Goal: Task Accomplishment & Management: Use online tool/utility

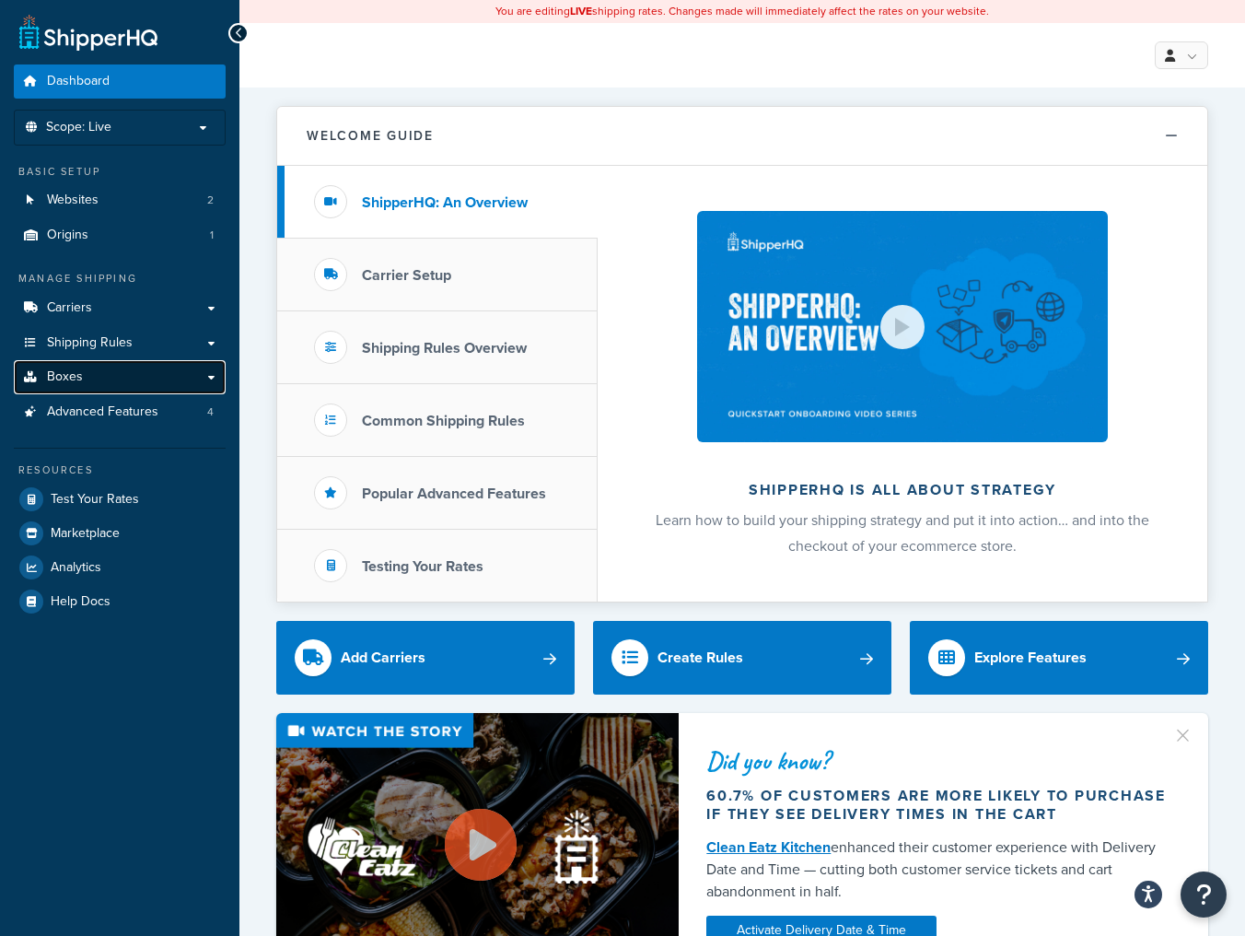
click at [100, 385] on link "Boxes" at bounding box center [120, 377] width 212 height 34
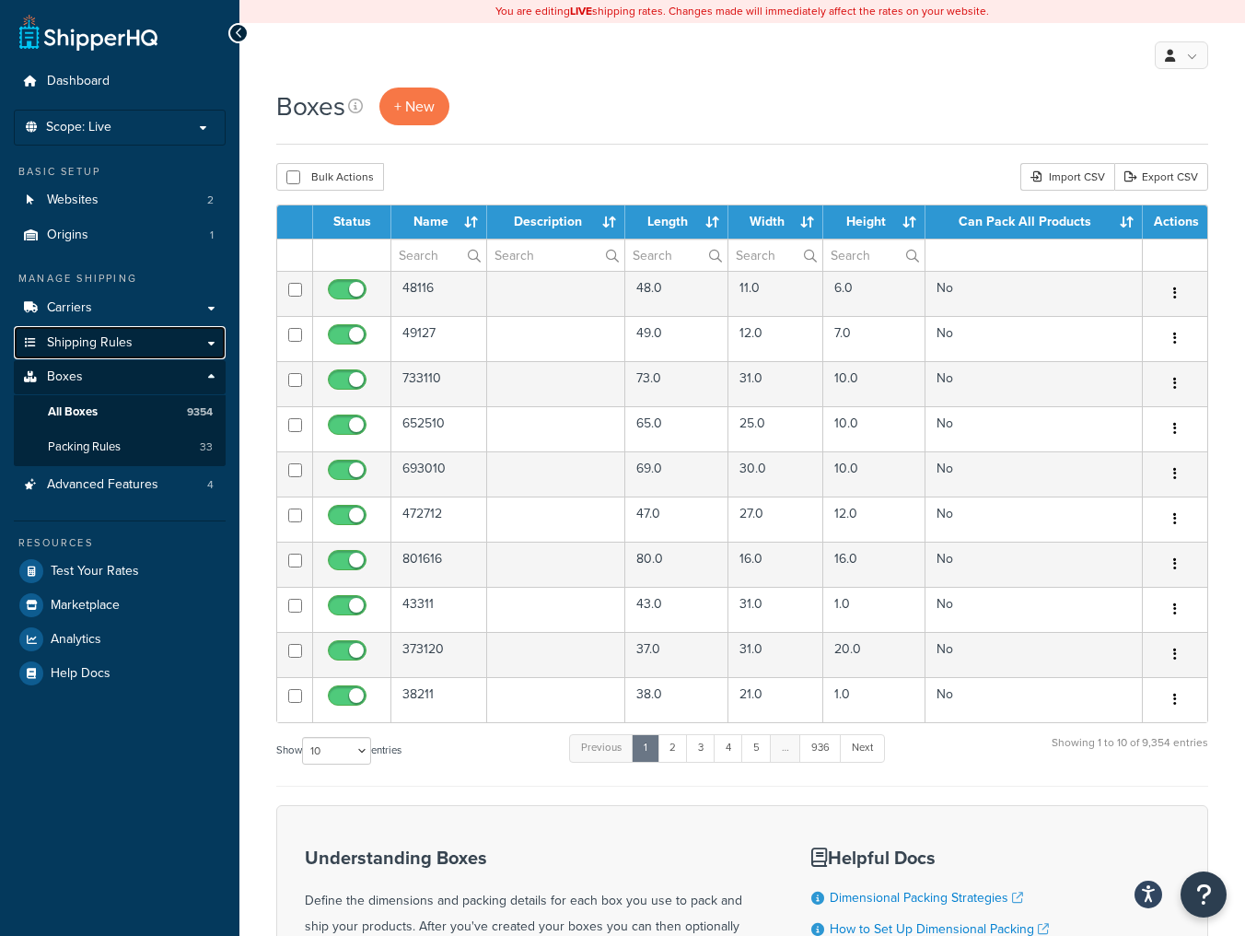
click at [101, 335] on span "Shipping Rules" at bounding box center [90, 343] width 86 height 16
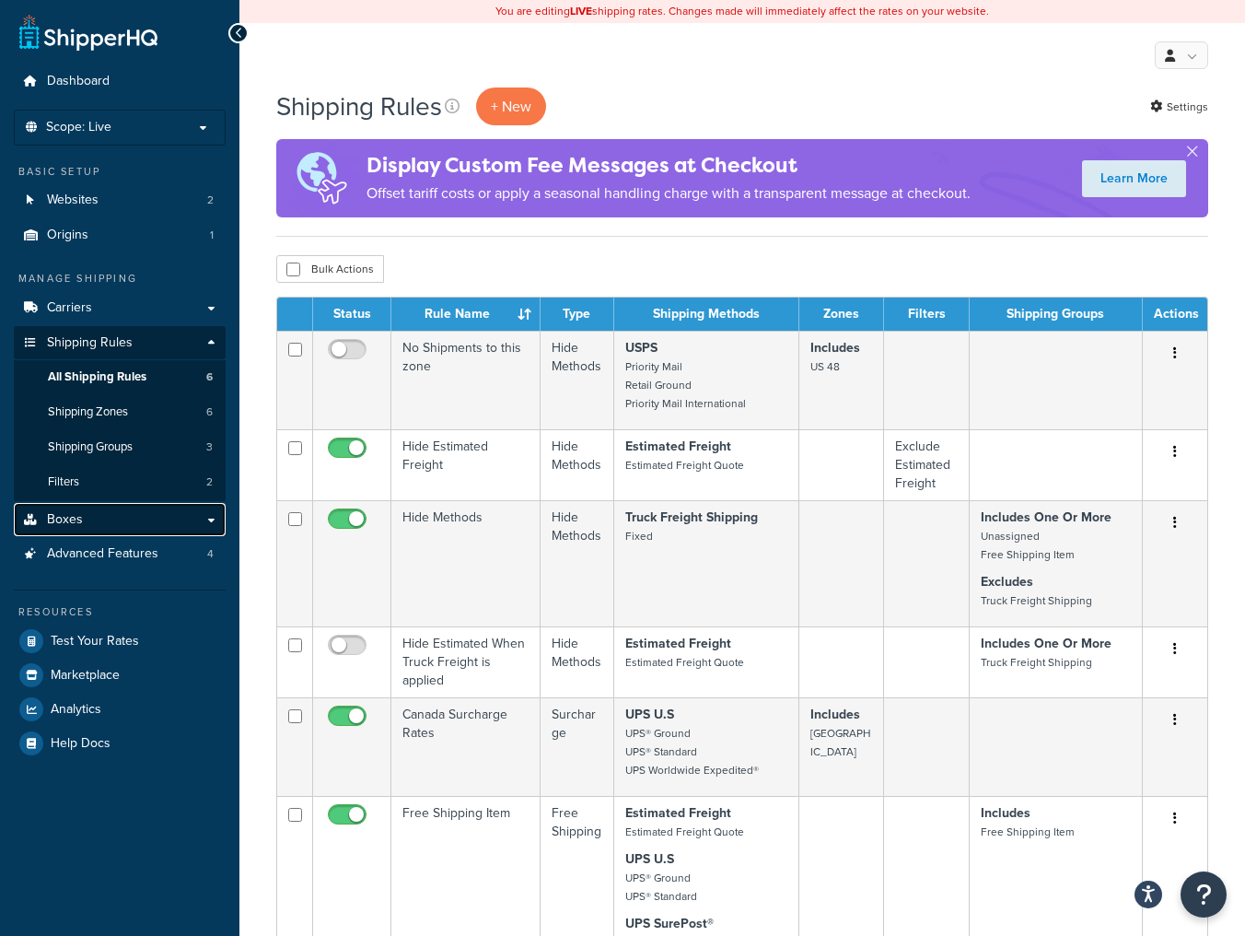
click at [126, 527] on link "Boxes" at bounding box center [120, 520] width 212 height 34
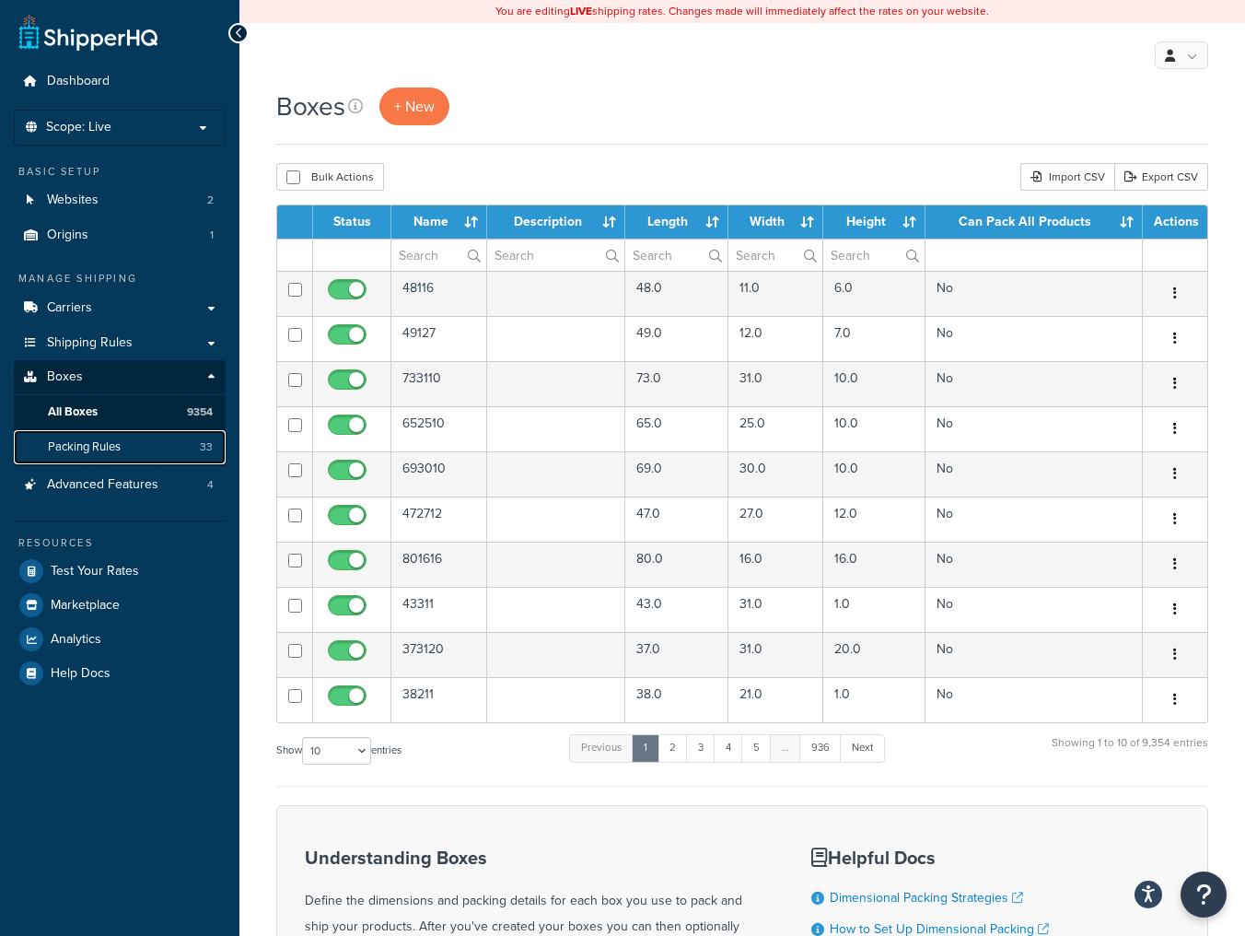
click at [113, 449] on span "Packing Rules" at bounding box center [84, 447] width 73 height 16
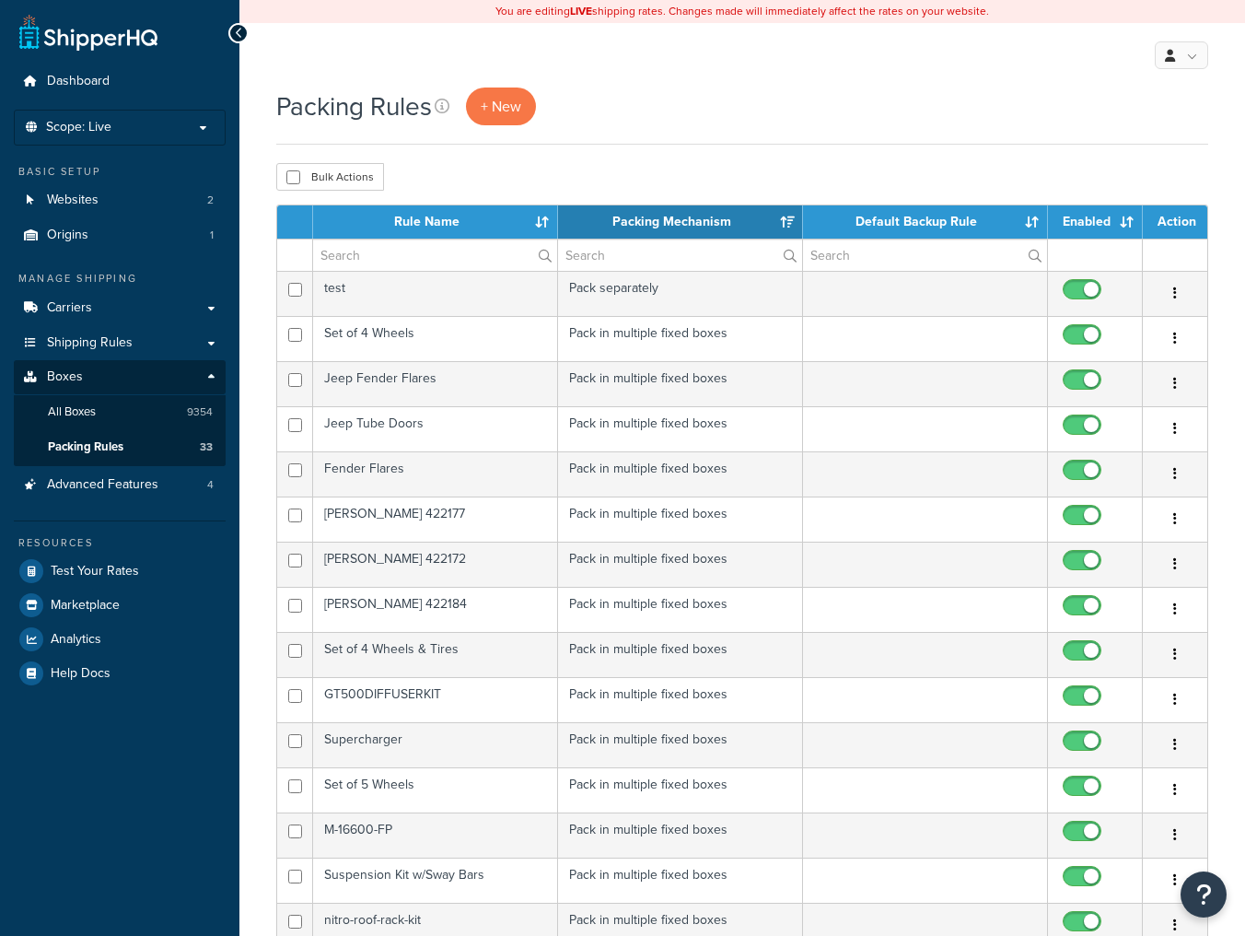
select select "15"
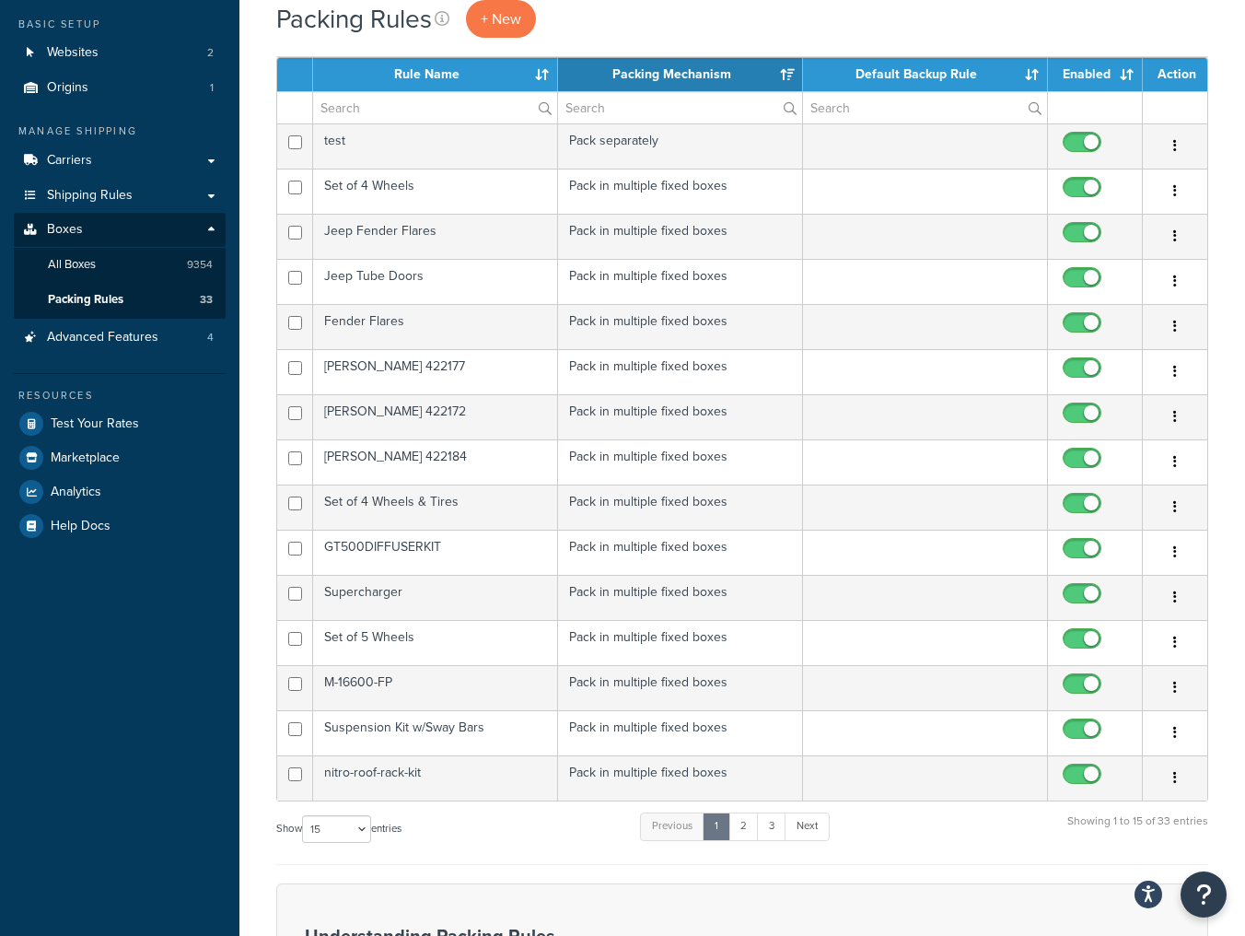
scroll to position [74, 0]
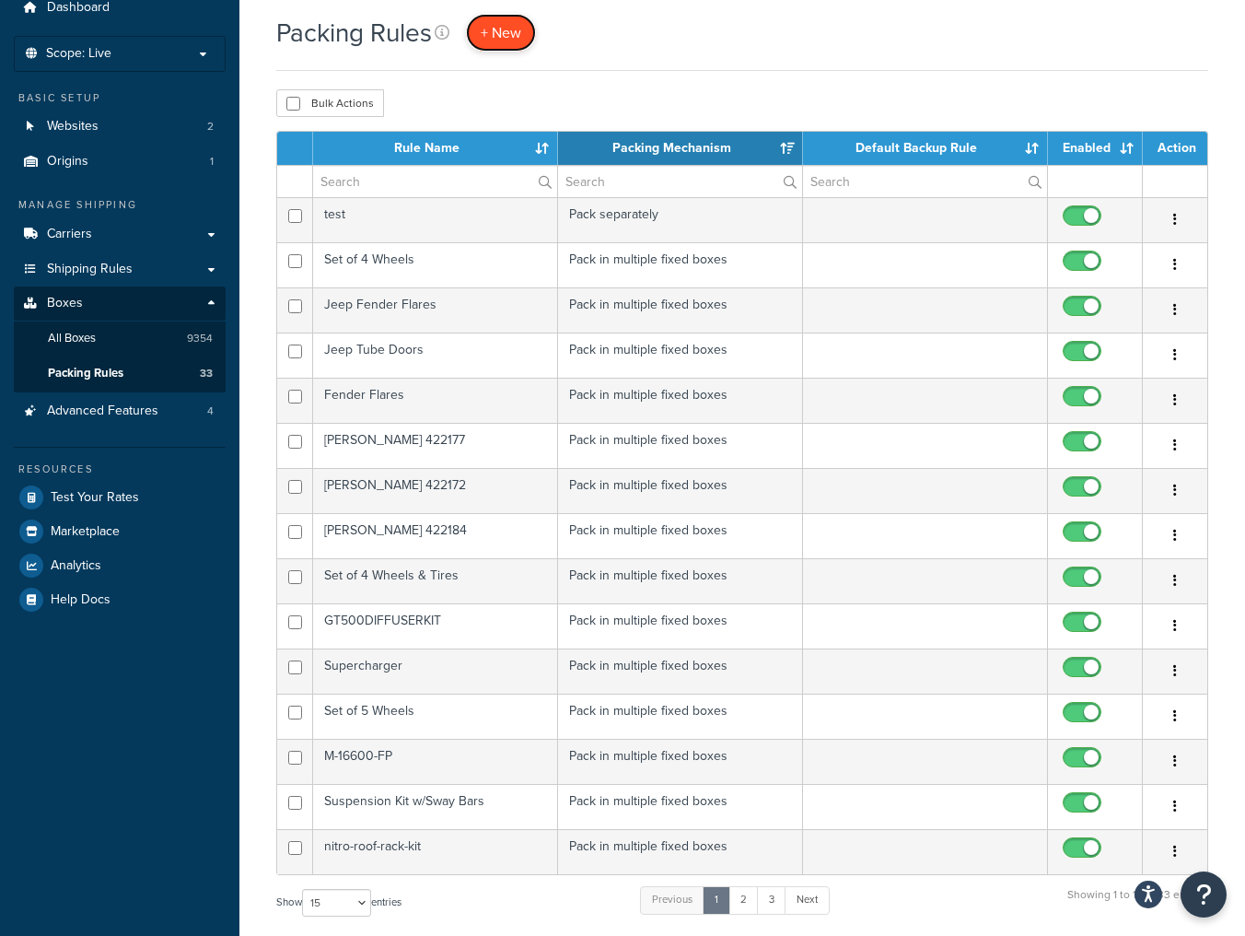
click at [514, 37] on span "+ New" at bounding box center [501, 32] width 41 height 21
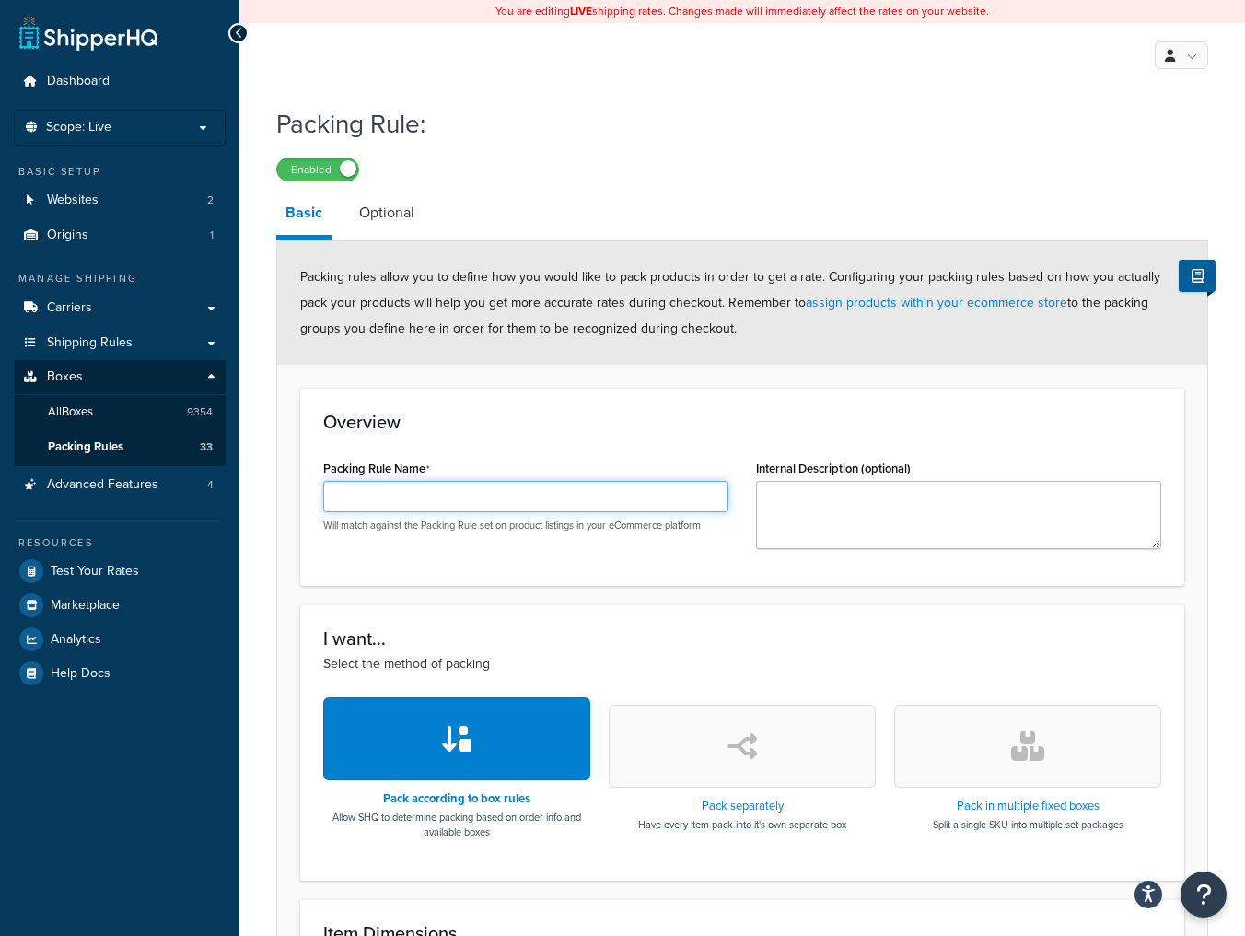
click at [450, 498] on input "Packing Rule Name" at bounding box center [525, 496] width 405 height 31
click at [496, 498] on input "Packing Rule Name" at bounding box center [525, 496] width 405 height 31
click at [463, 501] on input "Four Wheel Brake Kit (WITH HALF SHAFTS)" at bounding box center [525, 496] width 405 height 31
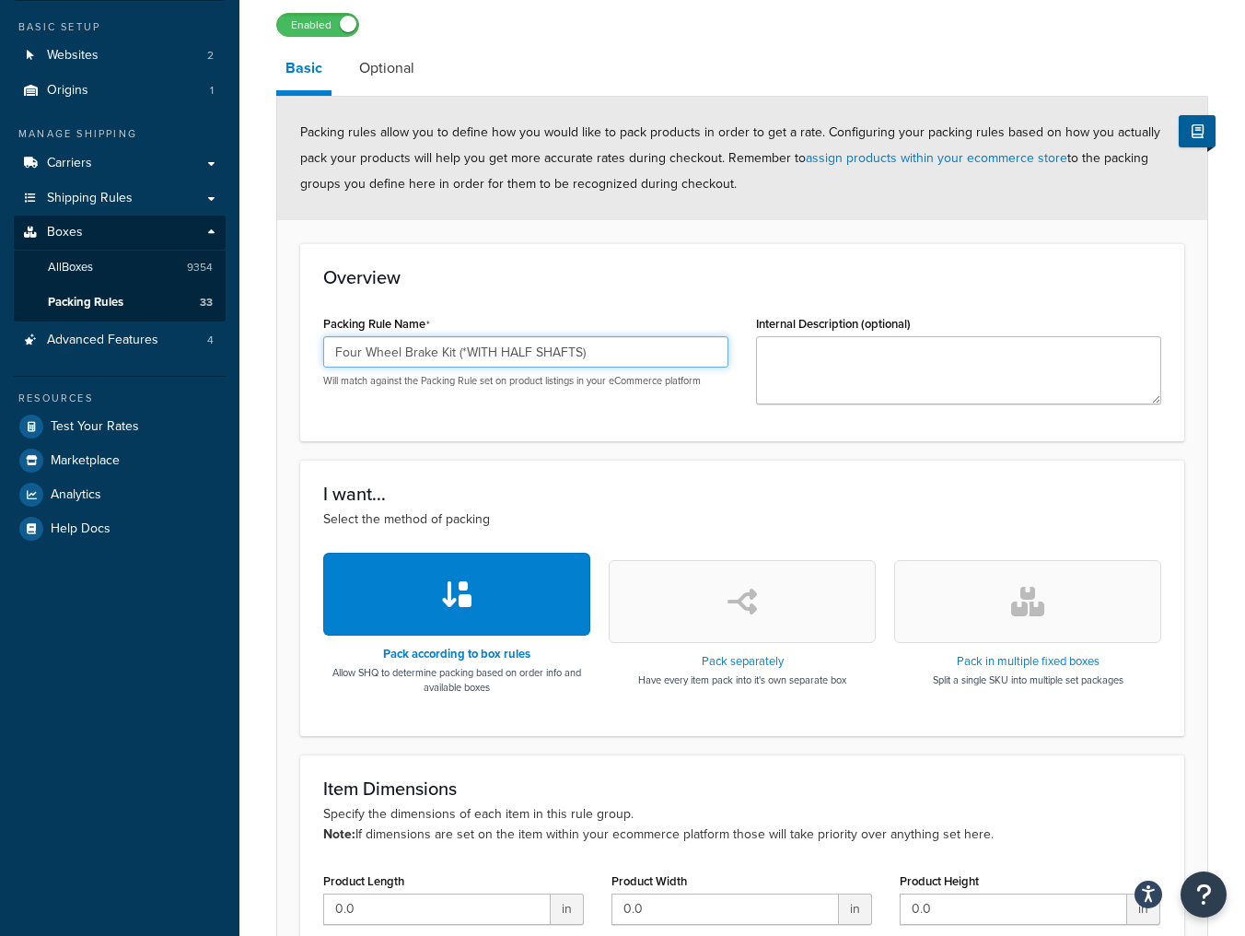
scroll to position [147, 0]
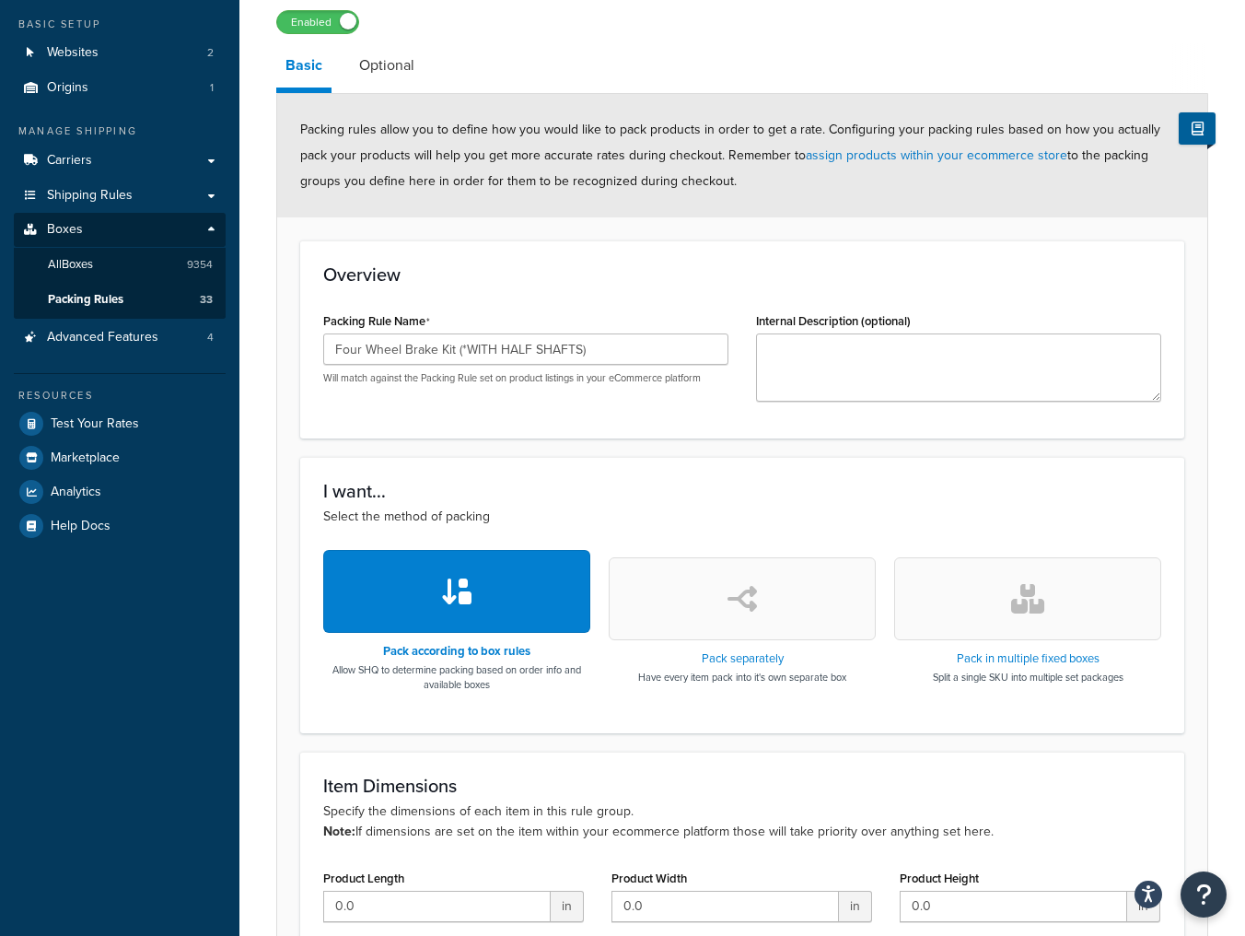
click at [1008, 584] on button "button" at bounding box center [1027, 598] width 267 height 83
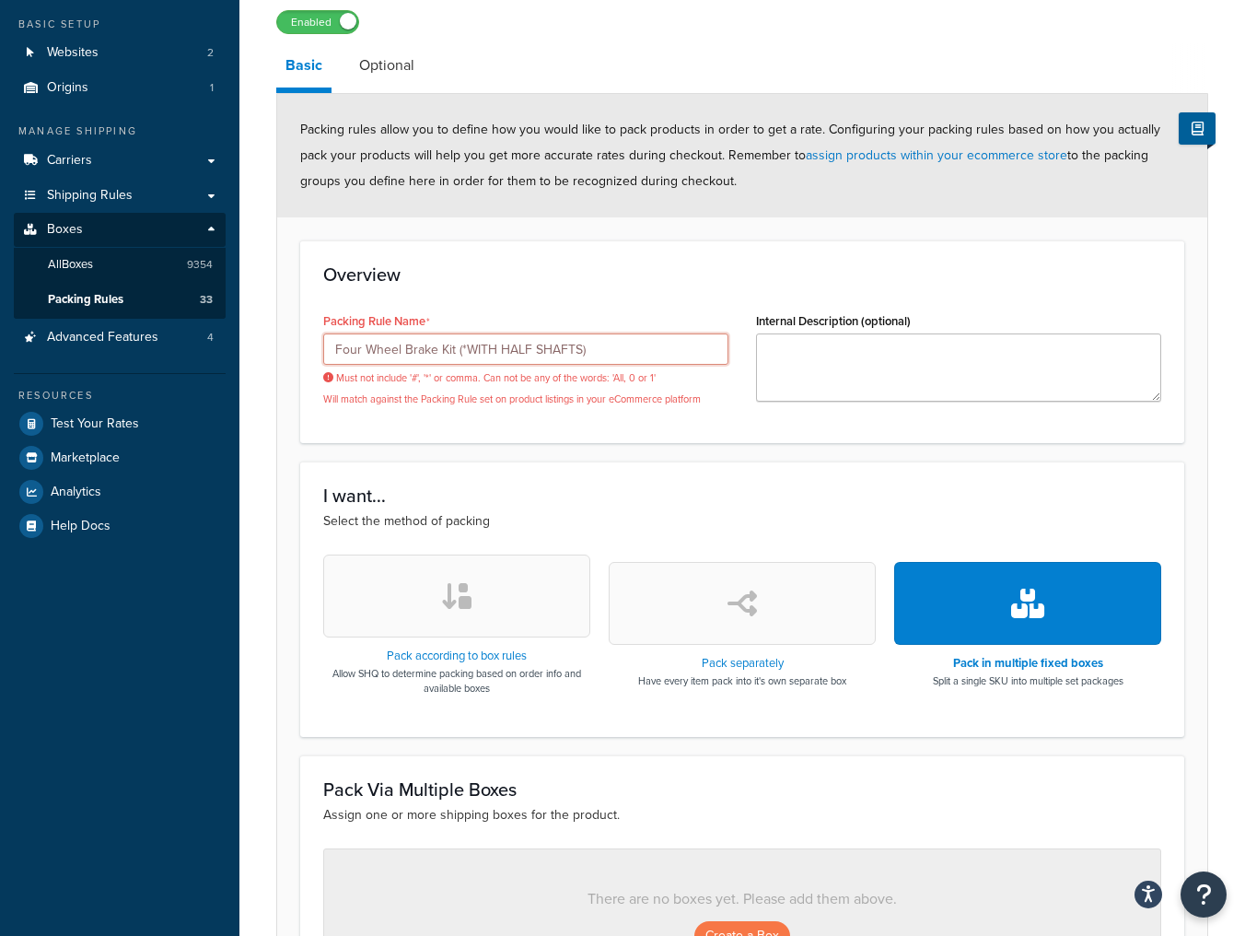
click at [472, 352] on input "Four Wheel Brake Kit (*WITH HALF SHAFTS)" at bounding box center [525, 348] width 405 height 31
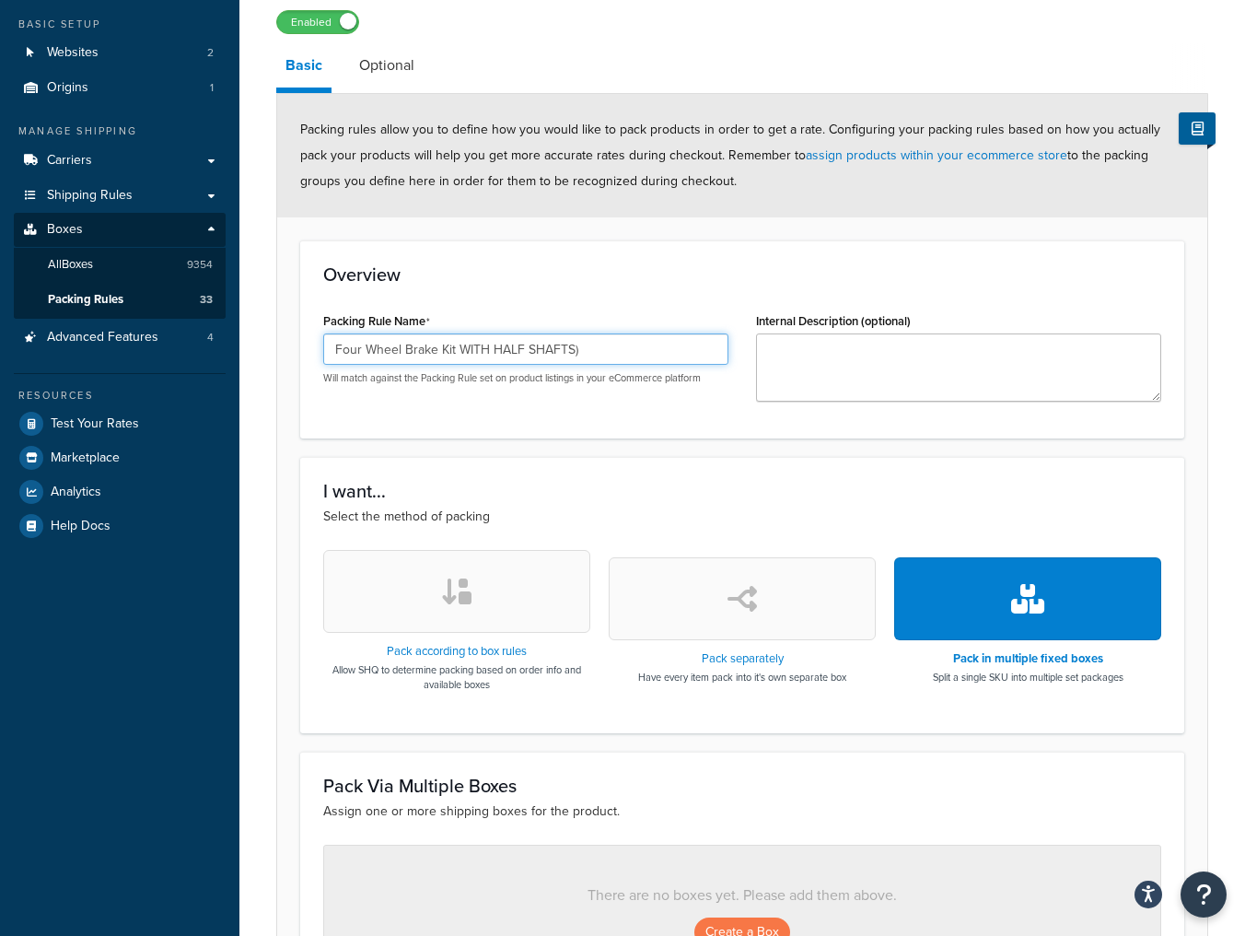
click at [582, 346] on input "Four Wheel Brake Kit WITH HALF SHAFTS)" at bounding box center [525, 348] width 405 height 31
type input "Four Wheel Brake Kit WITH HALF SHAFTS"
click at [1035, 587] on icon "button" at bounding box center [1027, 598] width 33 height 29
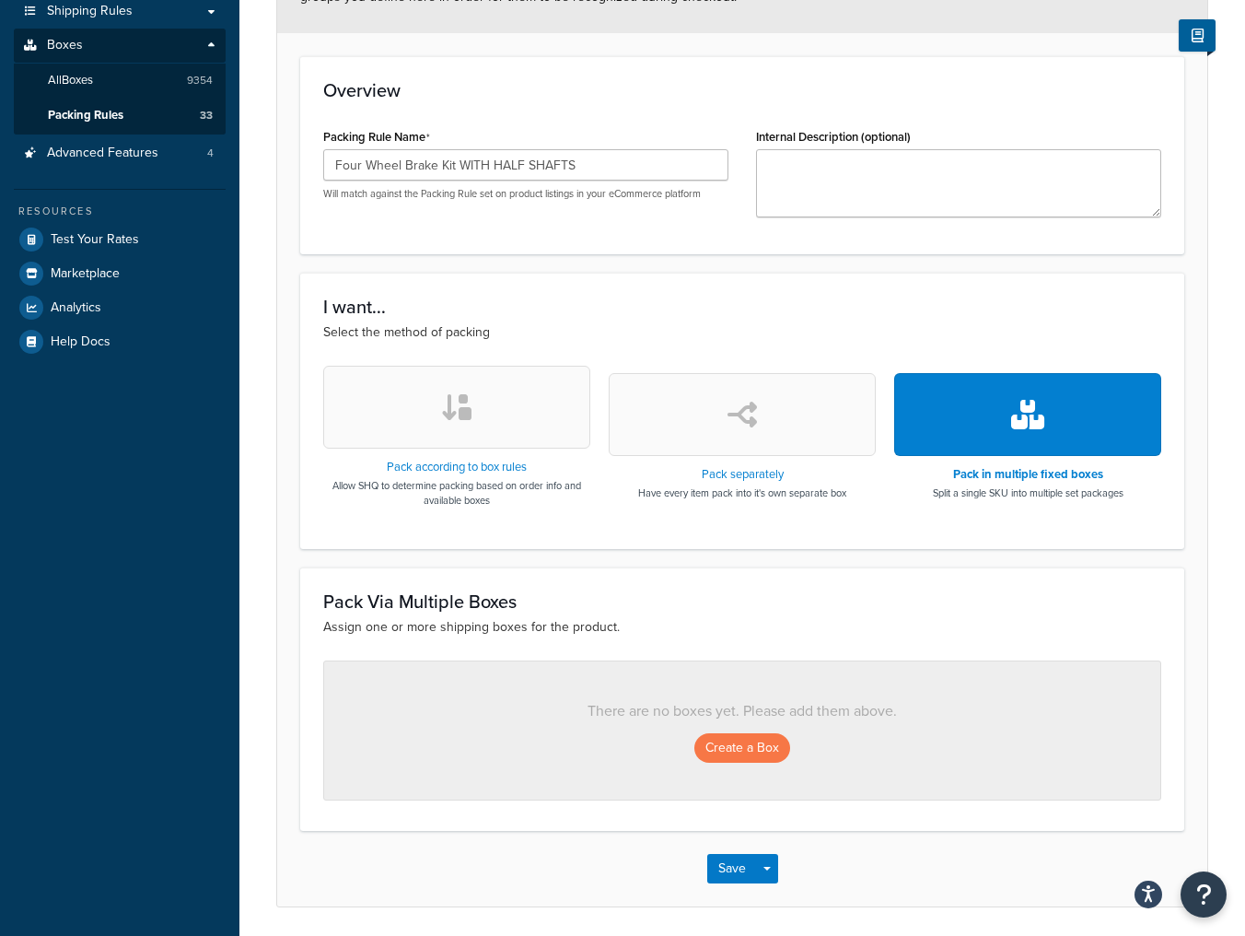
scroll to position [368, 0]
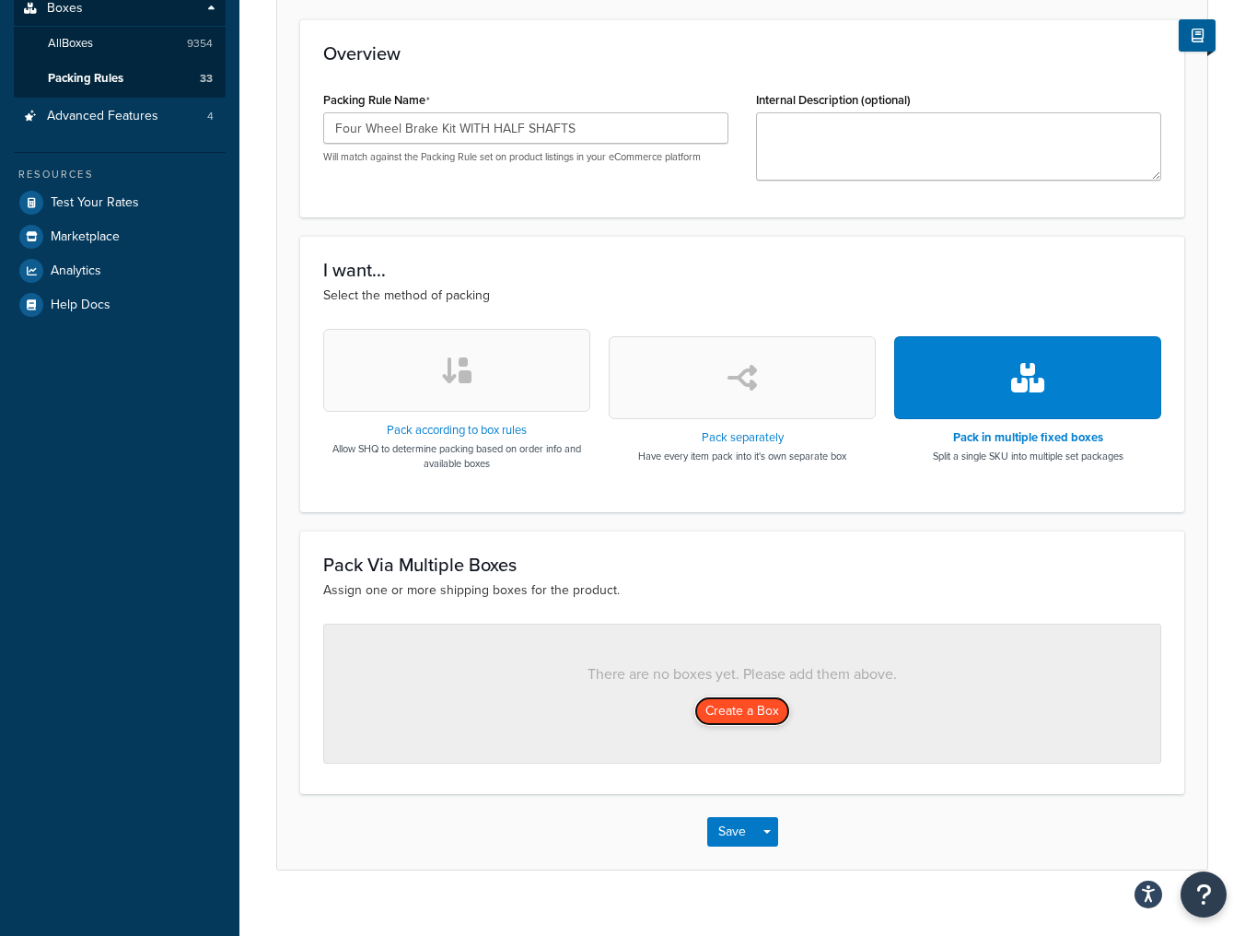
click at [756, 714] on button "Create a Box" at bounding box center [743, 710] width 96 height 29
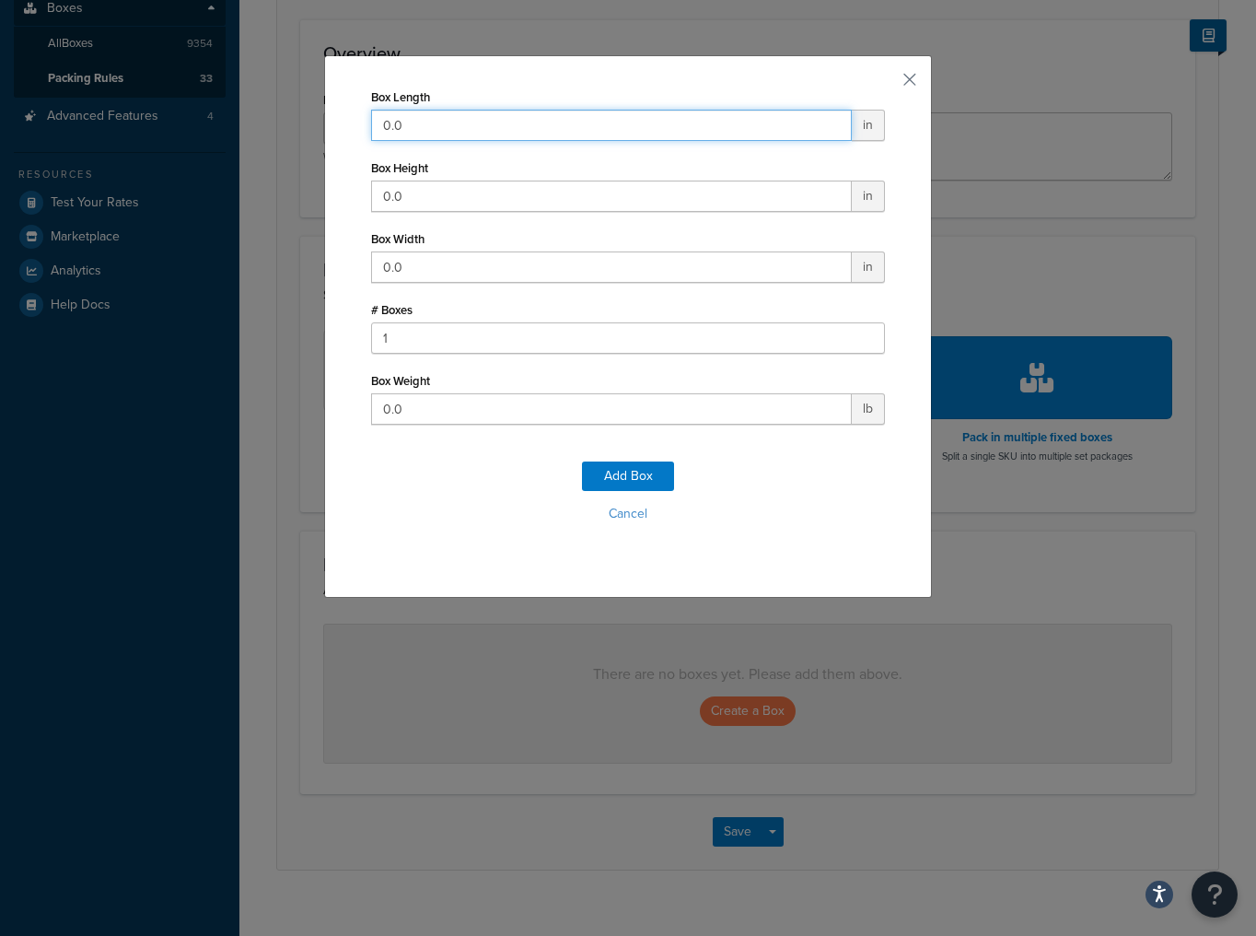
click at [494, 131] on input "0.0" at bounding box center [611, 125] width 481 height 31
type input "0"
type input "16"
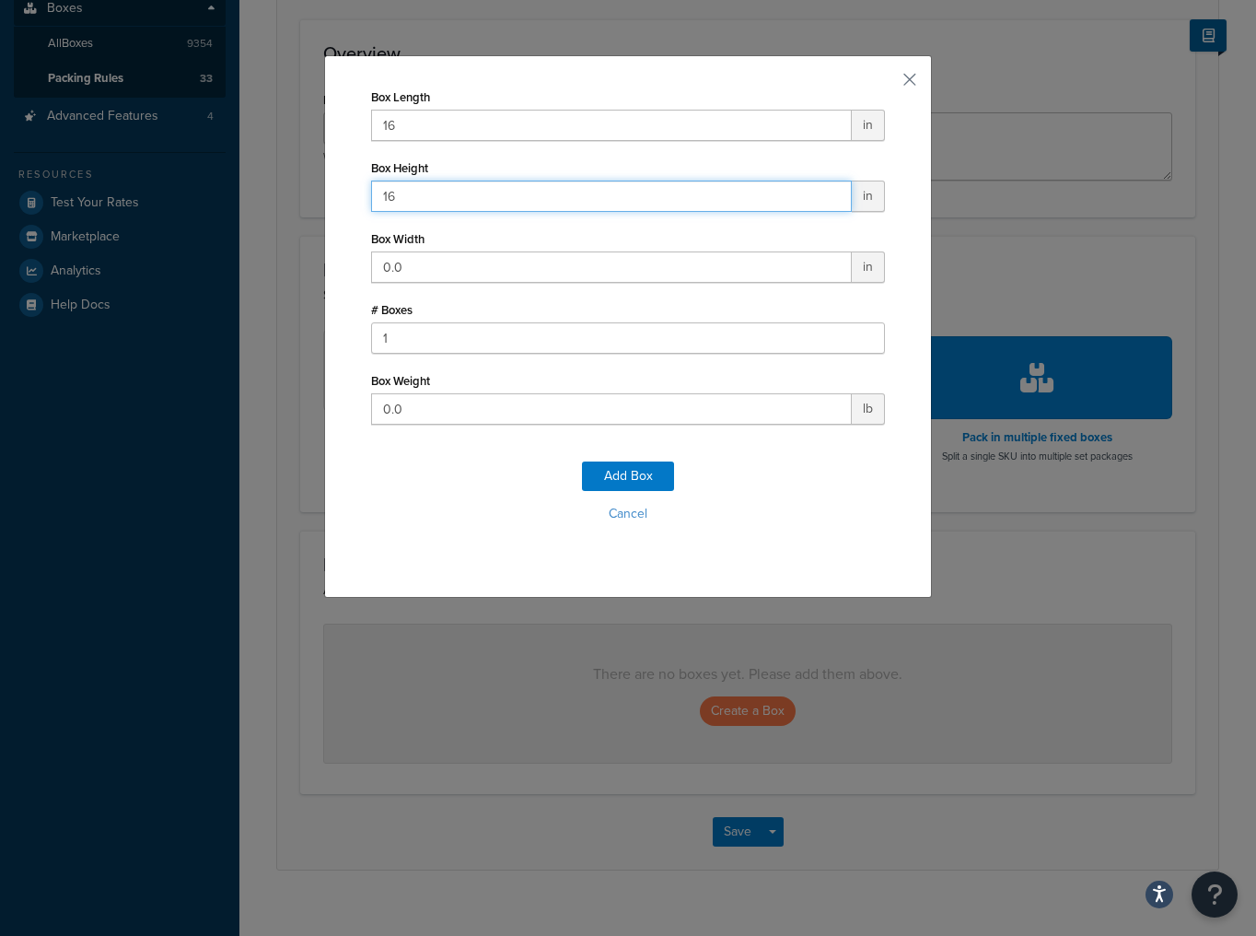
type input "16"
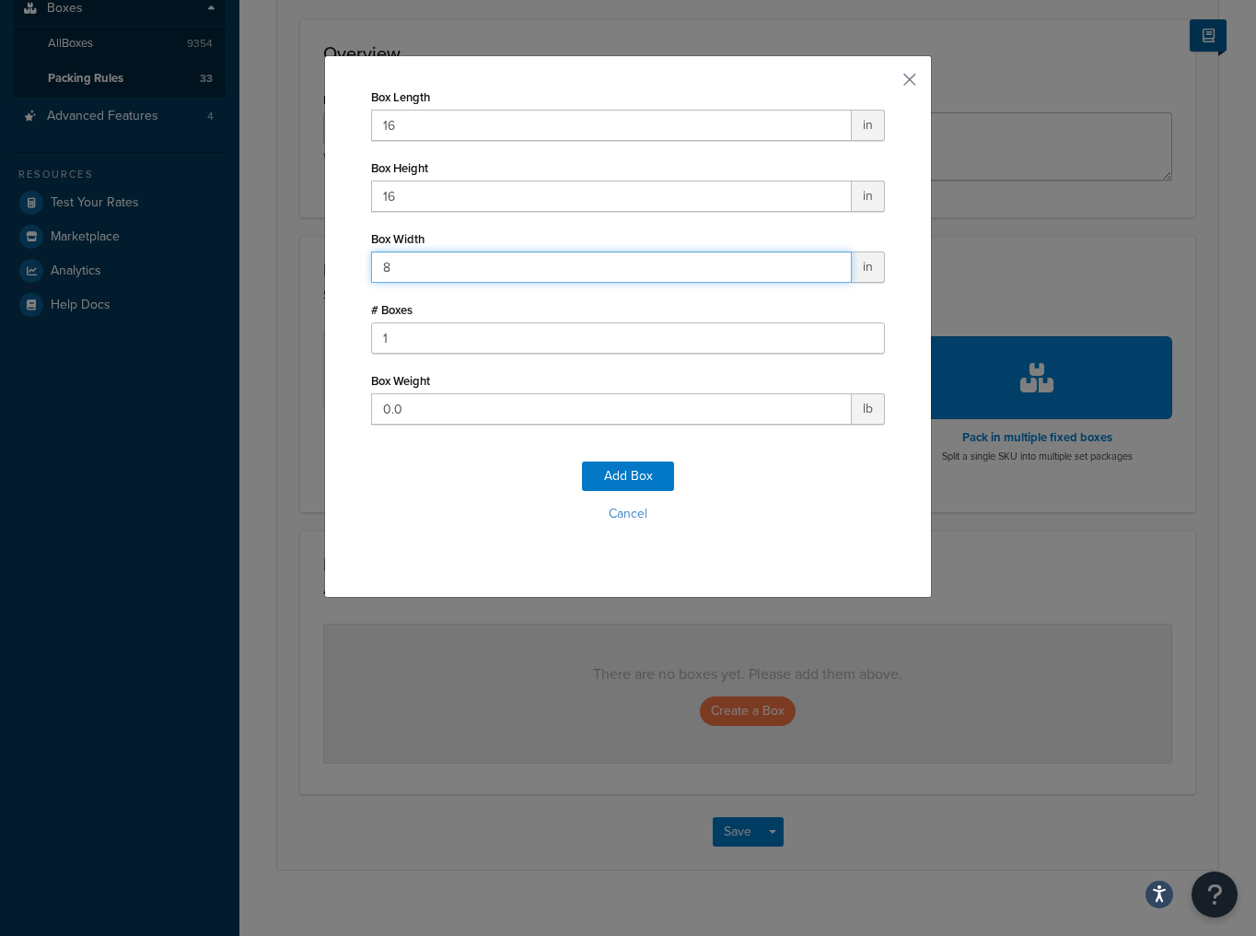
type input "8"
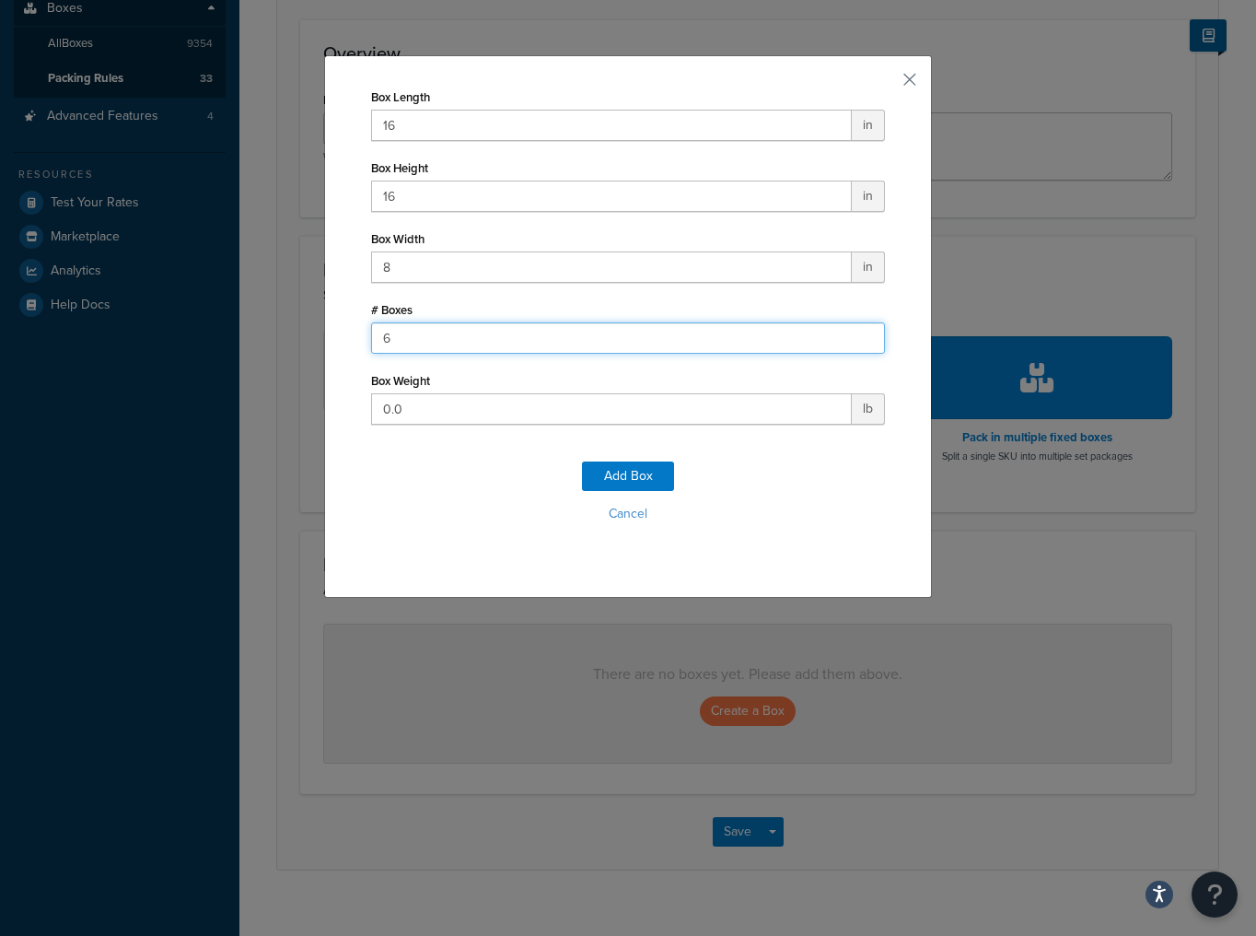
type input "6"
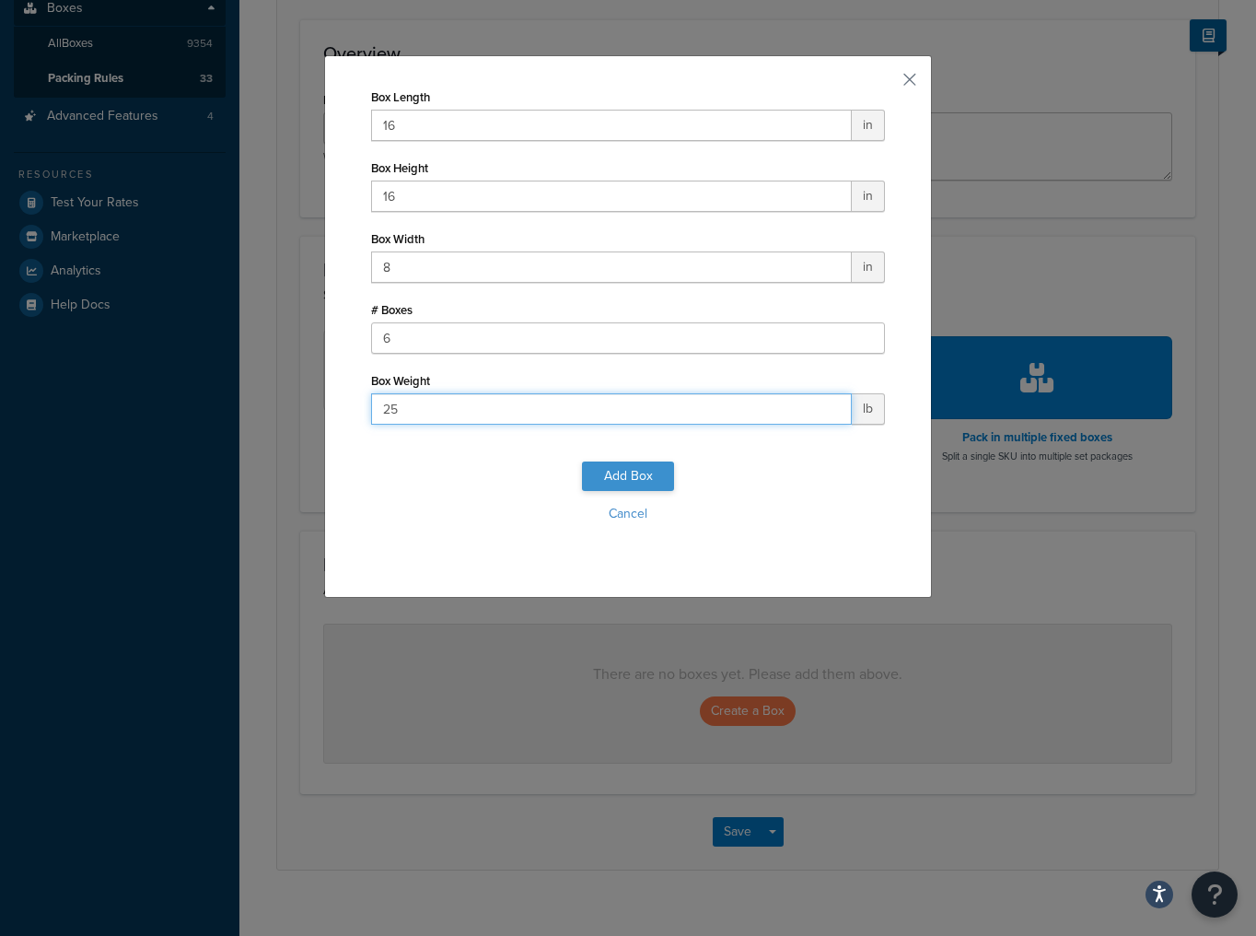
type input "25"
click at [645, 484] on button "Add Box" at bounding box center [628, 475] width 92 height 29
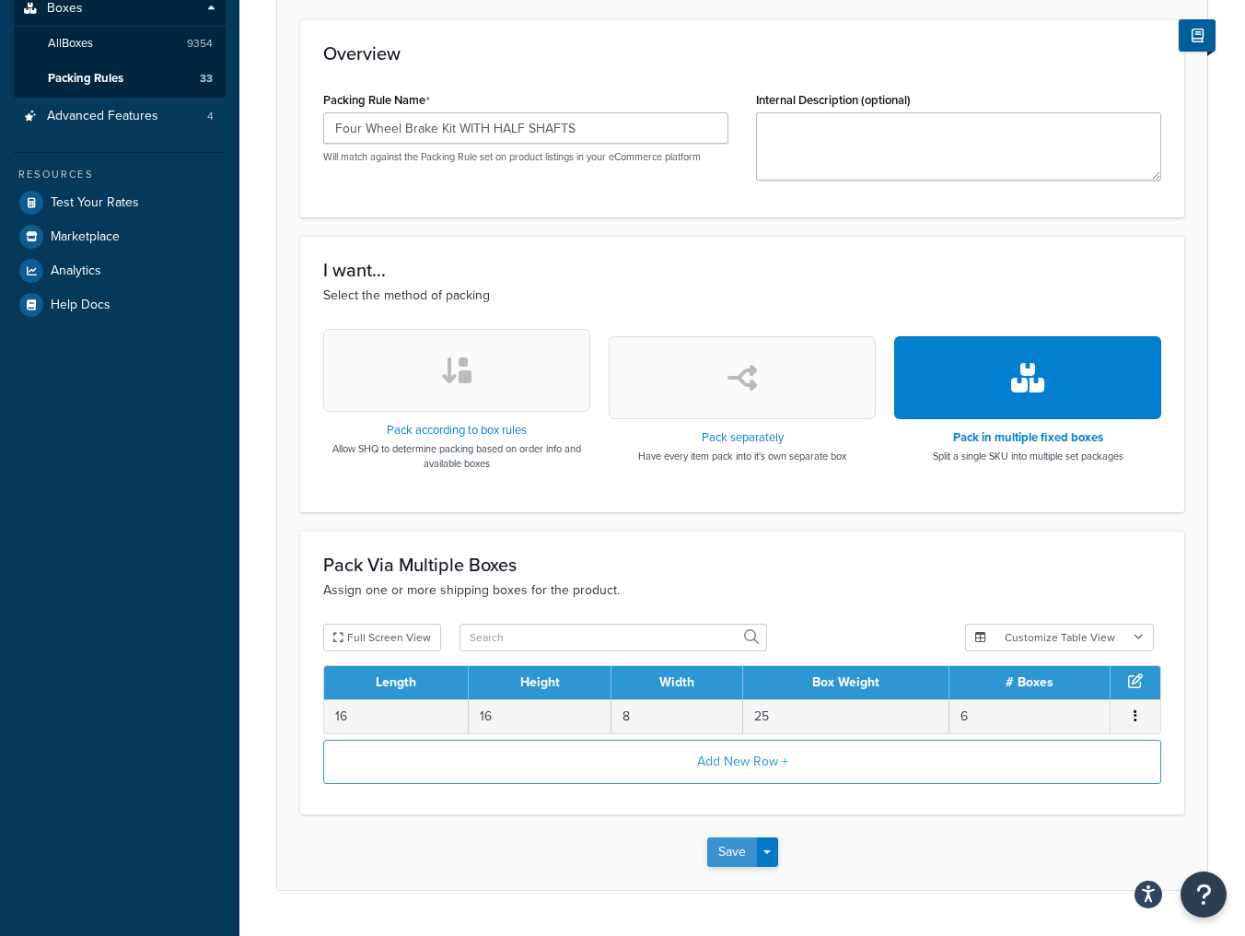
click at [725, 855] on button "Save" at bounding box center [732, 851] width 50 height 29
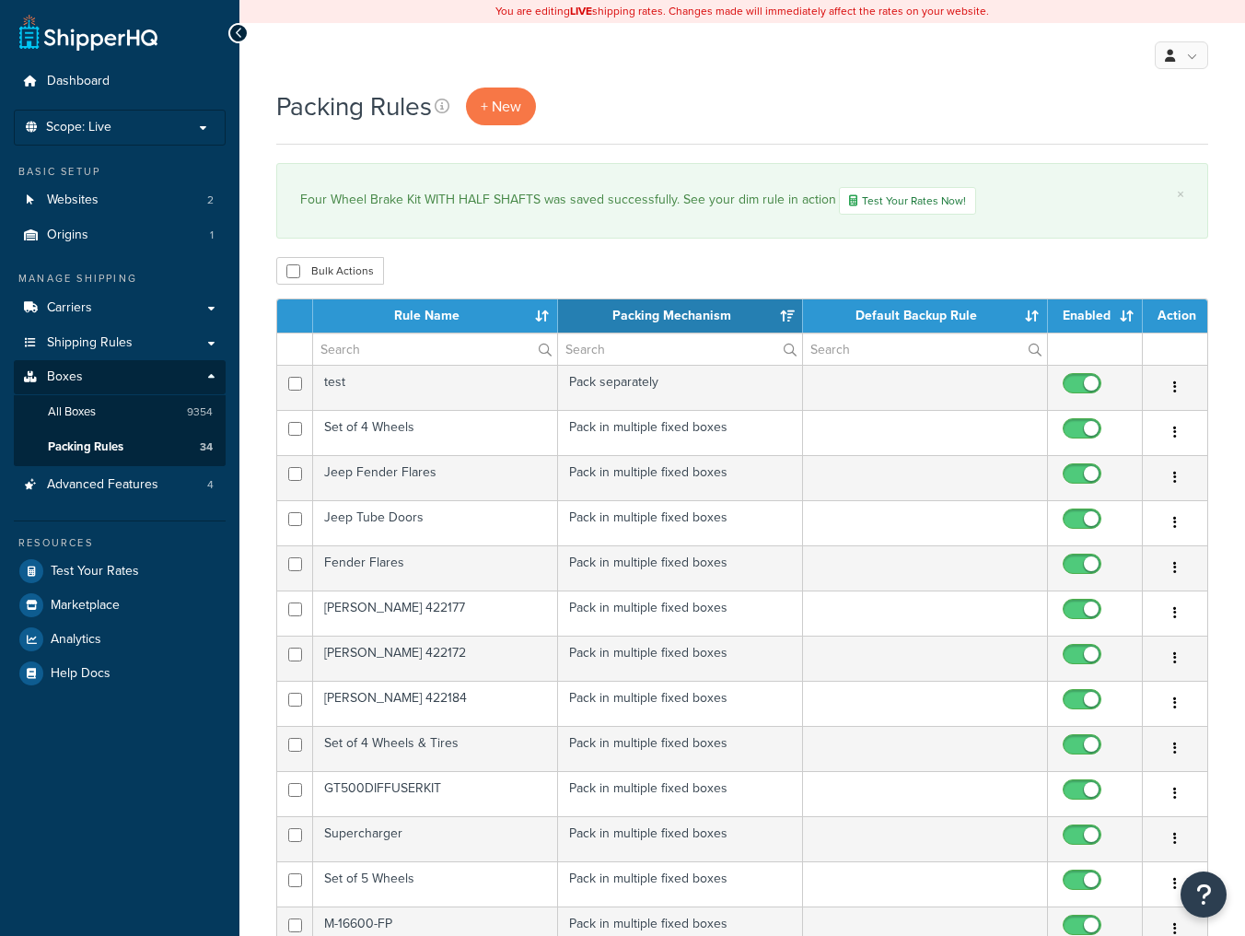
select select "15"
click at [516, 312] on th "Rule Name" at bounding box center [435, 315] width 245 height 33
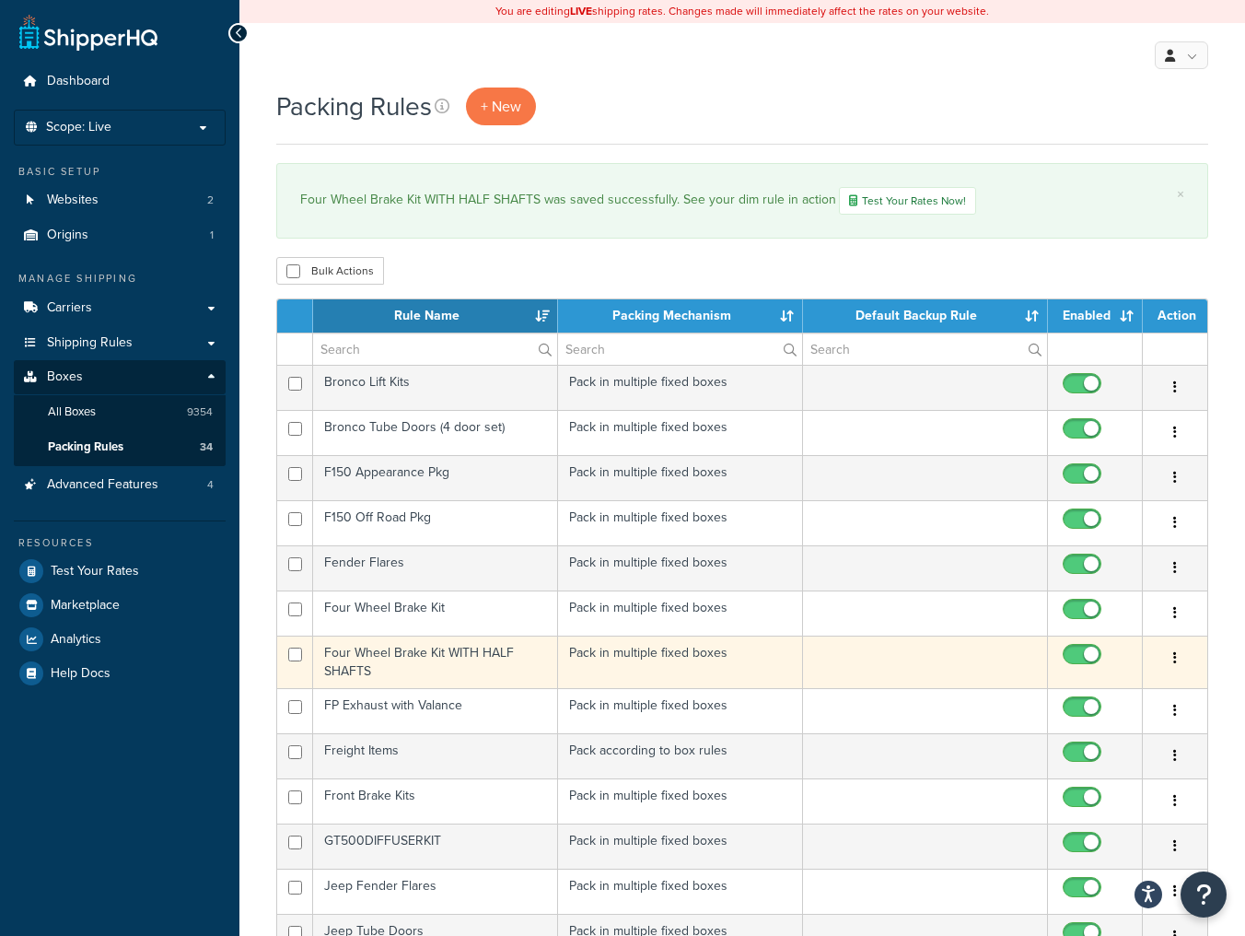
click at [454, 681] on td "Four Wheel Brake Kit WITH HALF SHAFTS" at bounding box center [435, 662] width 245 height 53
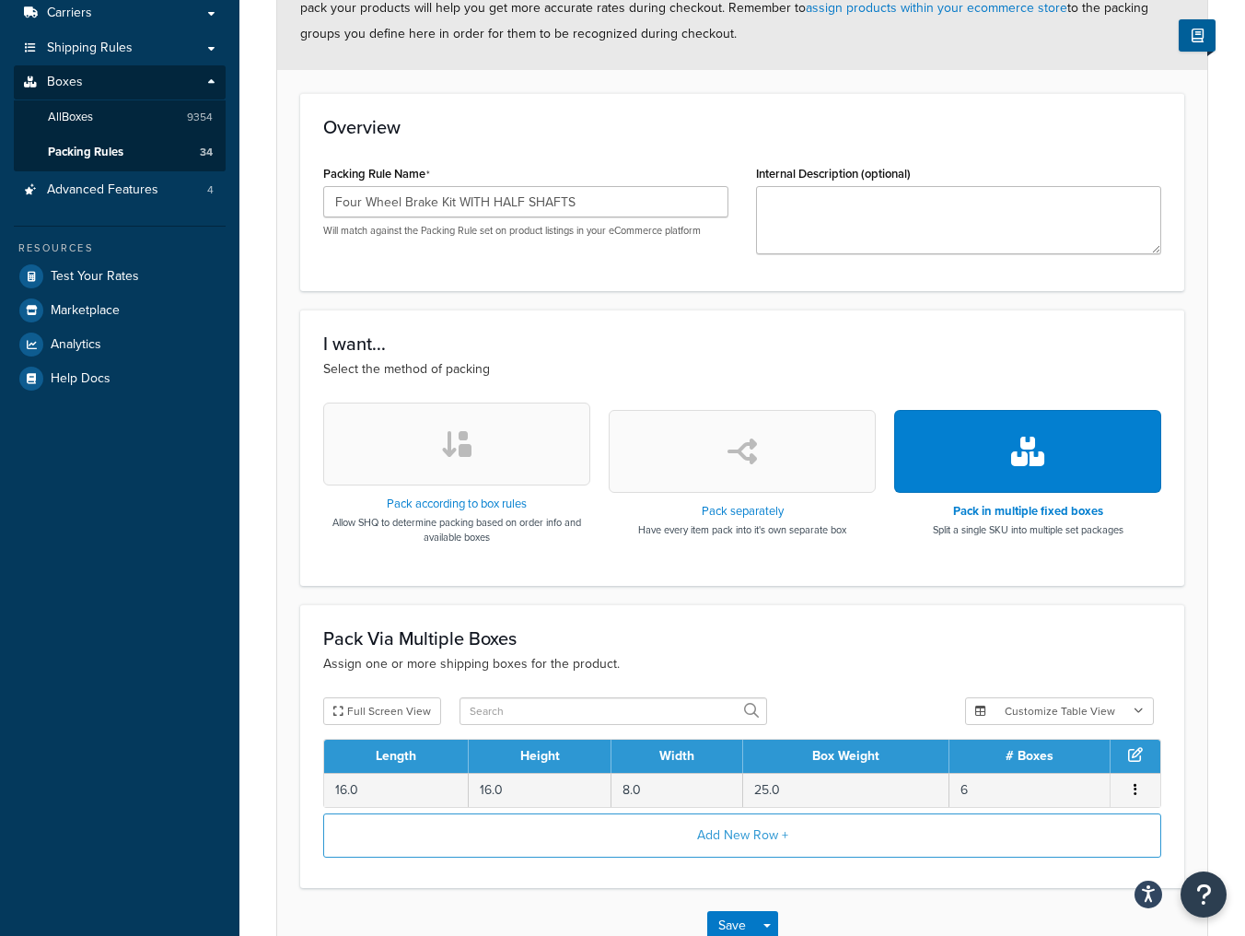
scroll to position [415, 0]
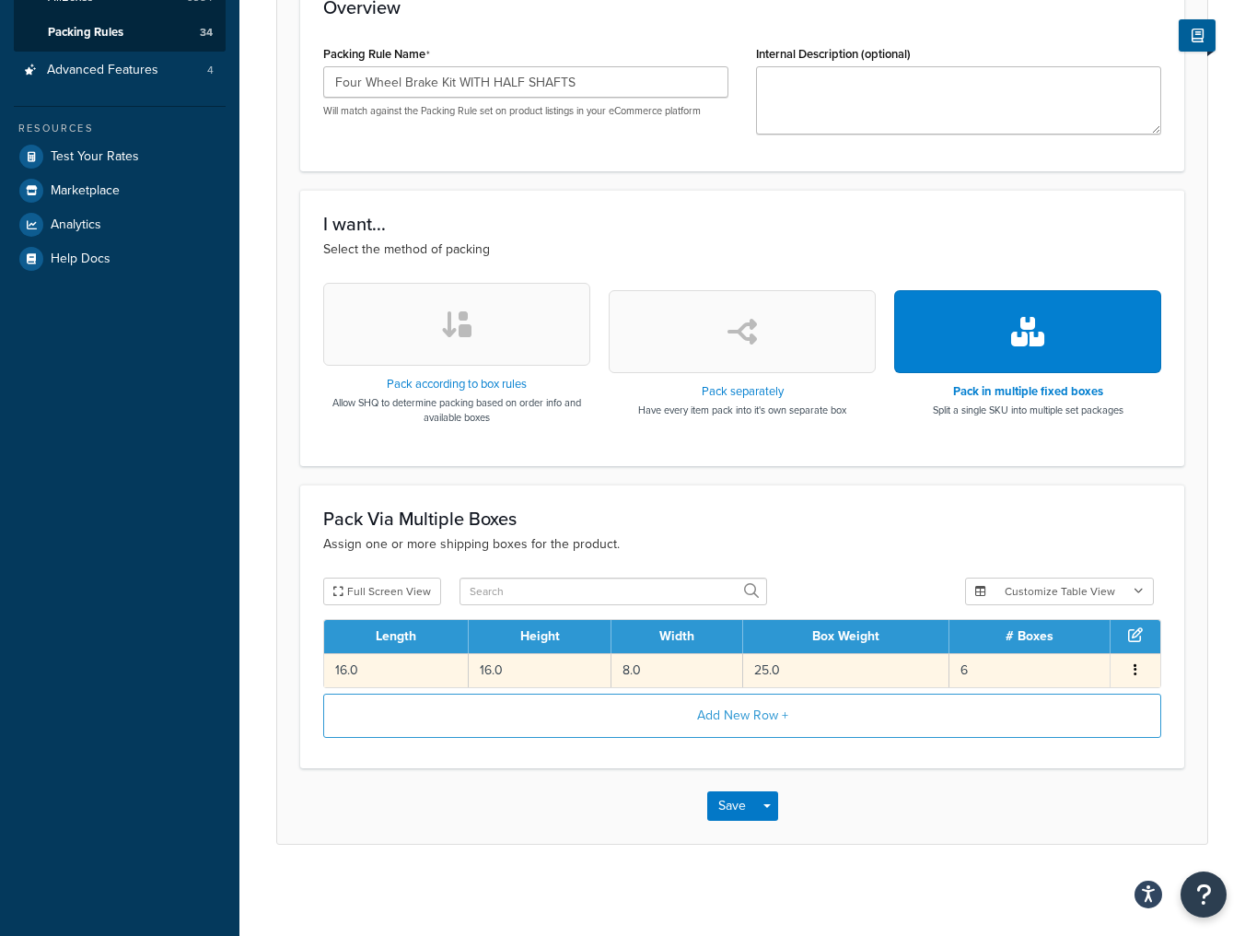
click at [1146, 667] on span "Edit Delete" at bounding box center [1136, 670] width 28 height 20
click at [1142, 671] on button "button" at bounding box center [1135, 670] width 15 height 20
click at [1043, 645] on div "Edit" at bounding box center [1042, 652] width 131 height 38
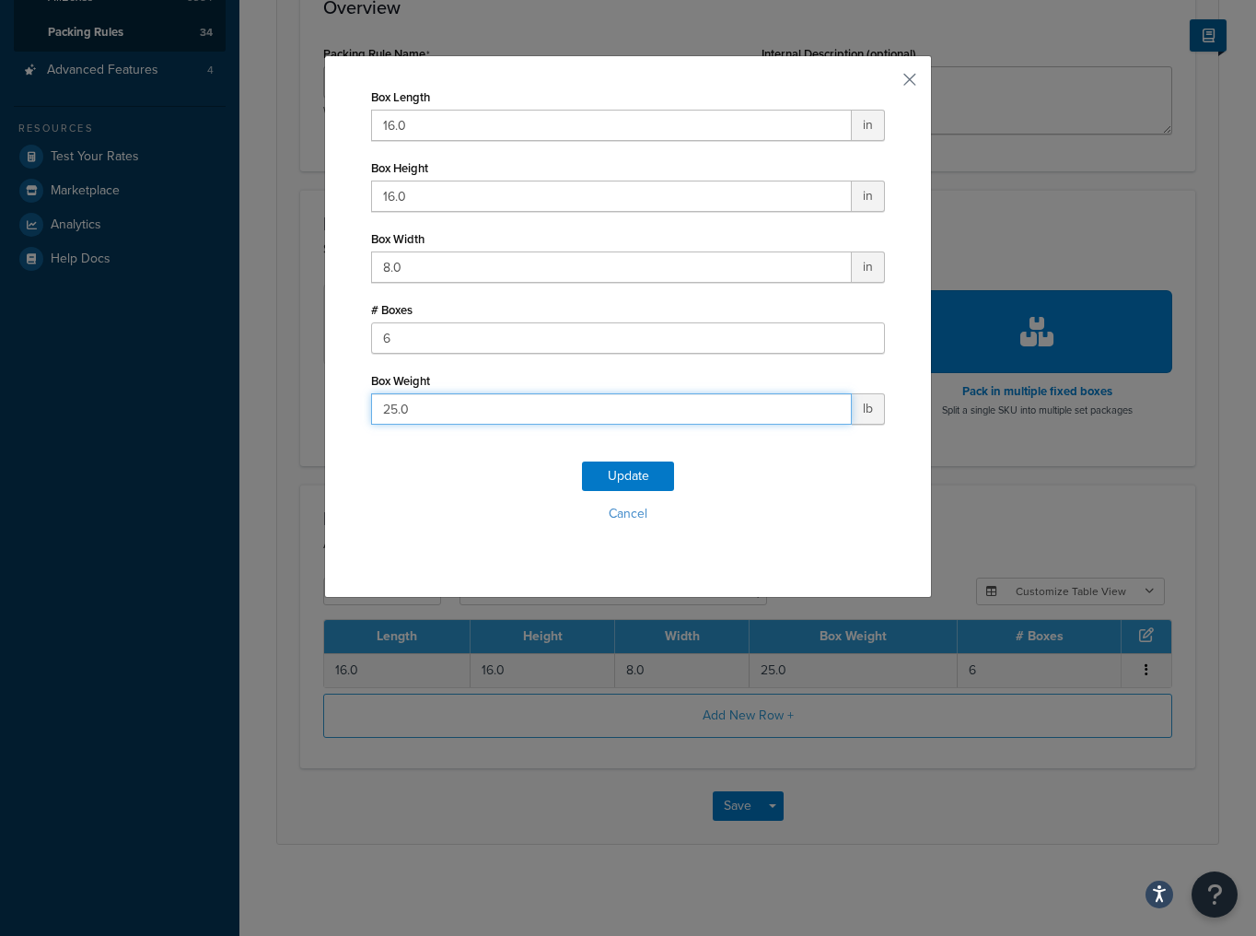
click at [512, 415] on input "25.0" at bounding box center [611, 408] width 481 height 31
type input "2"
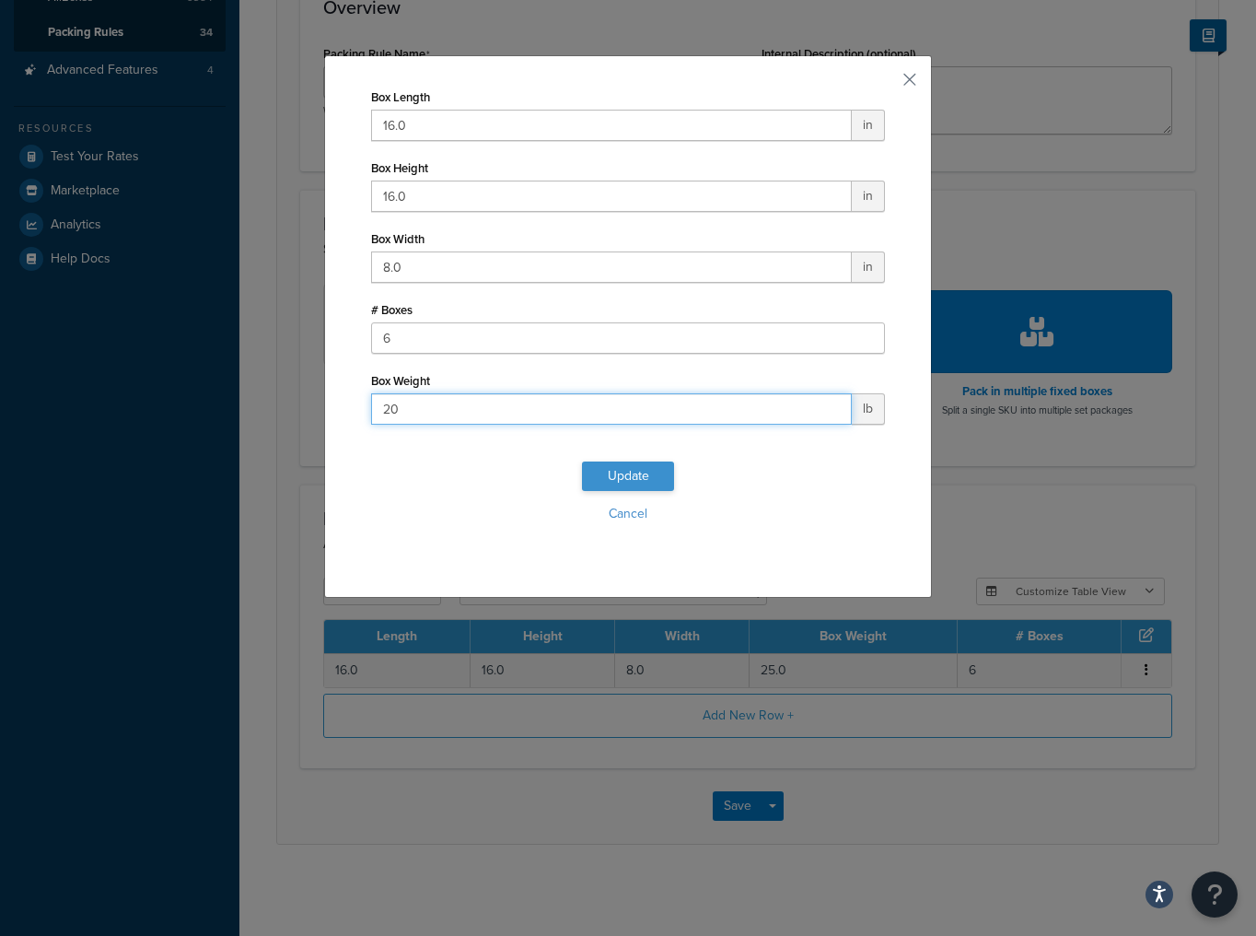
type input "20"
click at [605, 483] on button "Update" at bounding box center [628, 475] width 92 height 29
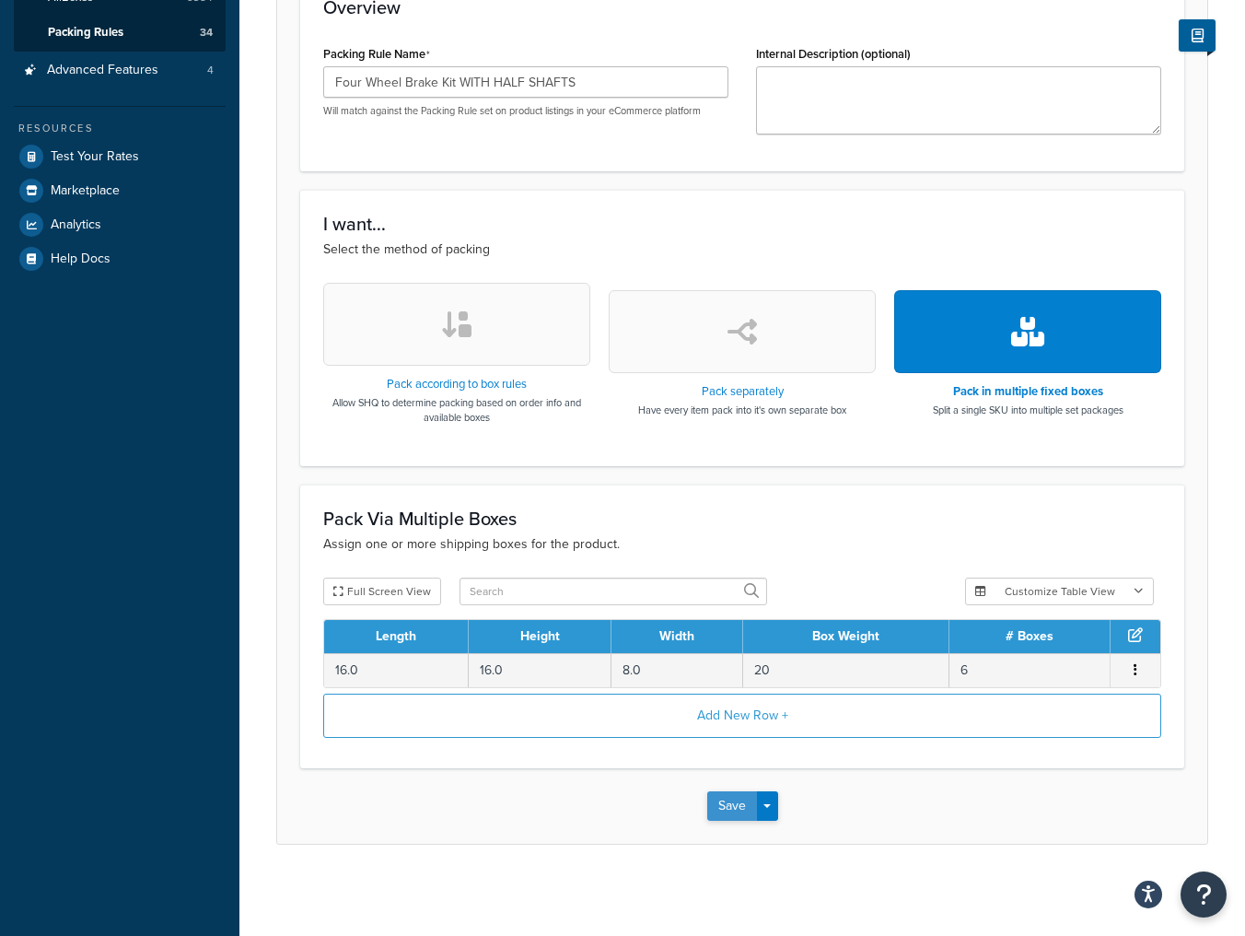
click at [737, 805] on button "Save" at bounding box center [732, 805] width 50 height 29
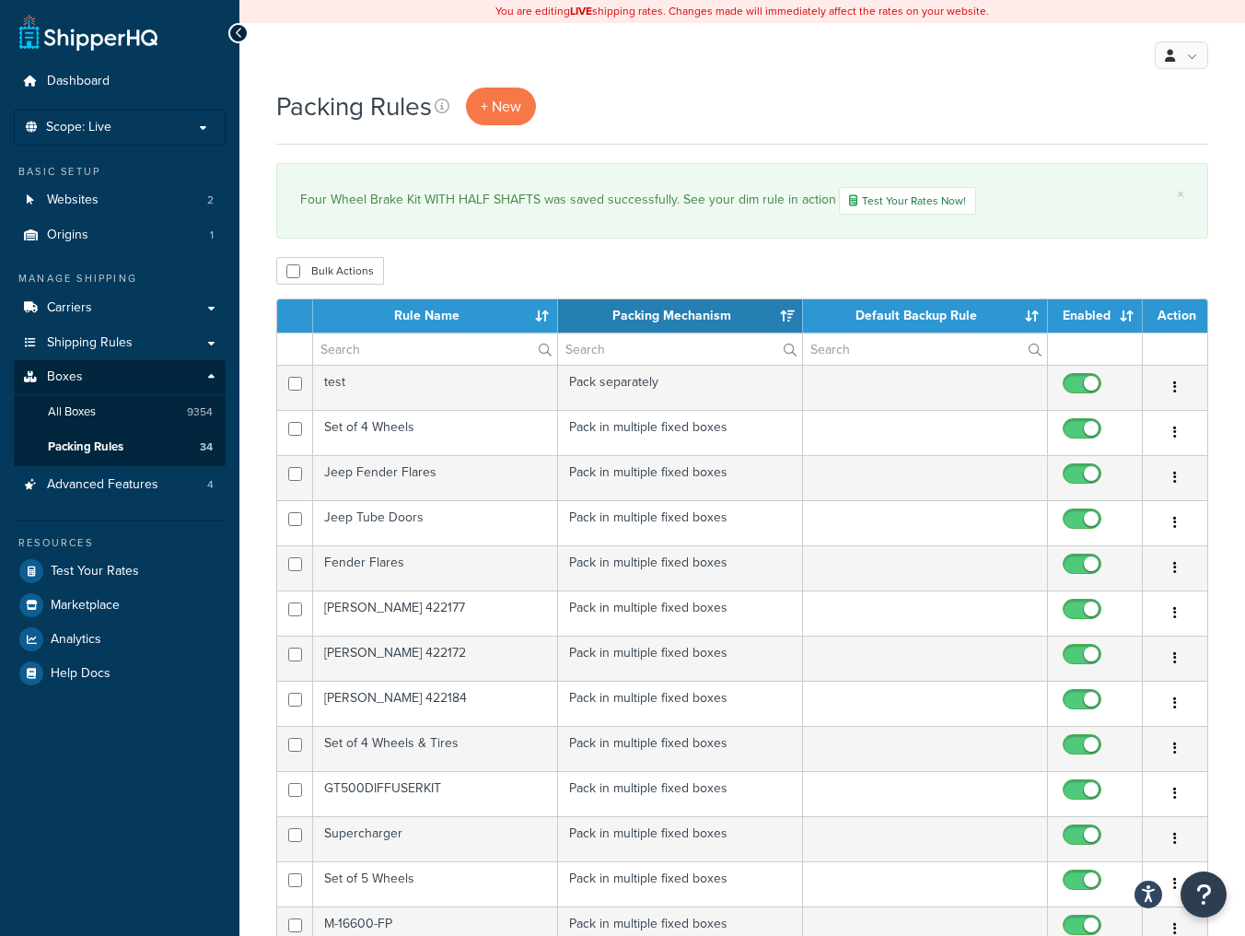
select select "15"
